Goal: Navigation & Orientation: Find specific page/section

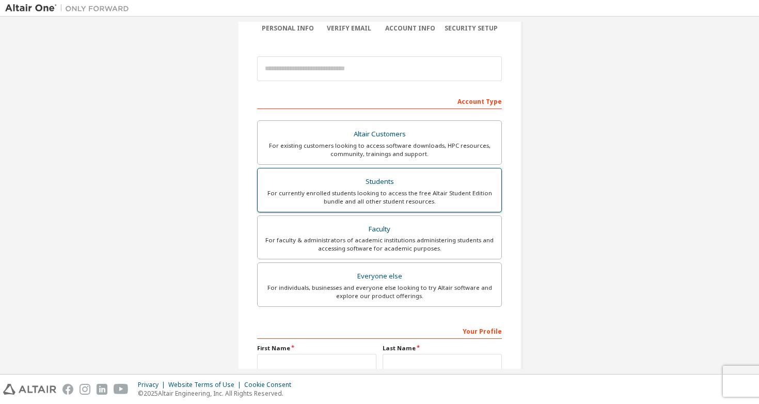
scroll to position [96, 0]
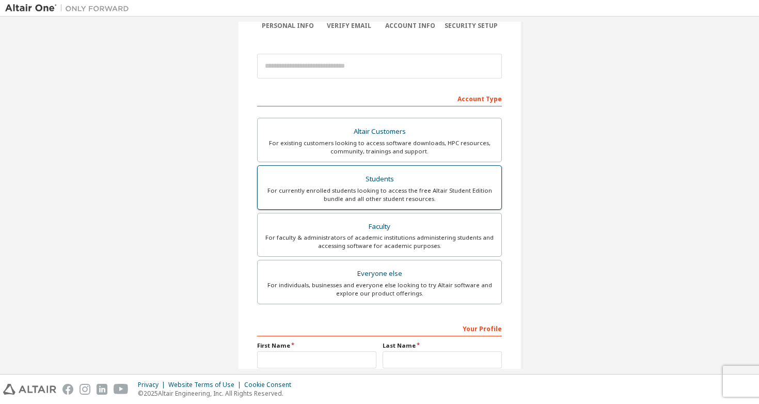
click at [395, 194] on div "For currently enrolled students looking to access the free Altair Student Editi…" at bounding box center [379, 194] width 231 height 17
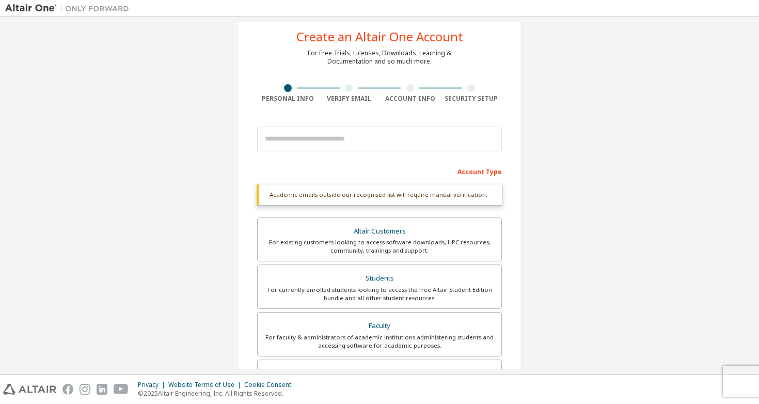
scroll to position [0, 0]
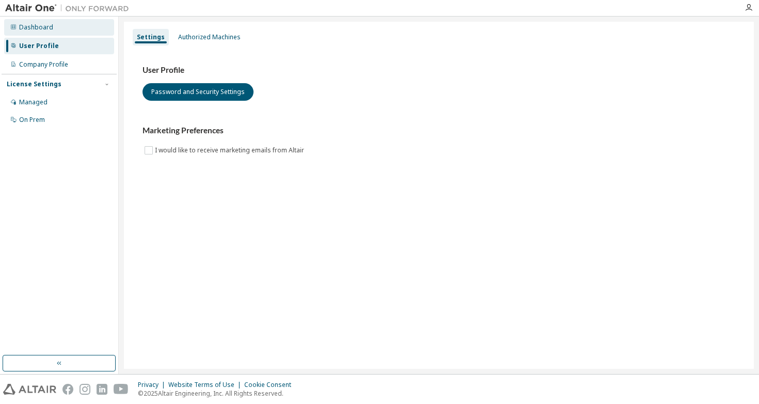
click at [39, 23] on div "Dashboard" at bounding box center [36, 27] width 34 height 8
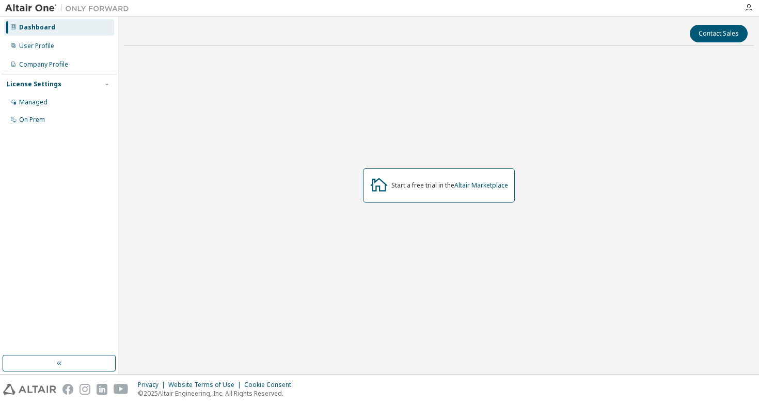
click at [27, 6] on img at bounding box center [69, 8] width 129 height 10
click at [489, 186] on link "Altair Marketplace" at bounding box center [481, 185] width 54 height 9
